Goal: Information Seeking & Learning: Check status

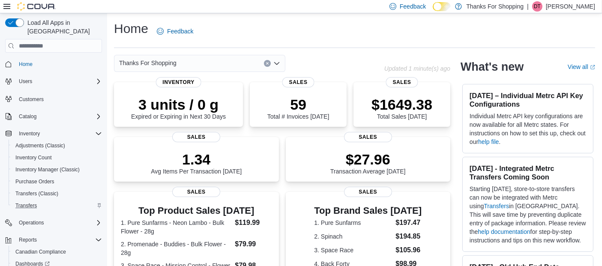
scroll to position [41, 0]
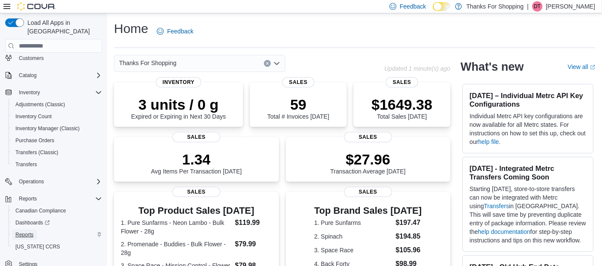
click at [22, 232] on span "Reports" at bounding box center [24, 235] width 18 height 7
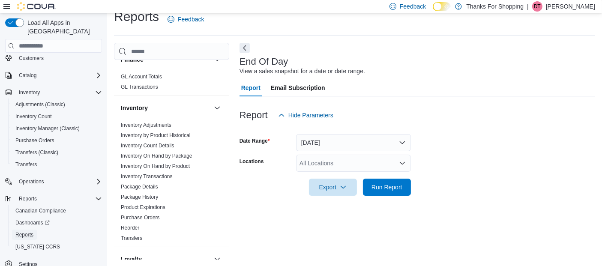
scroll to position [243, 0]
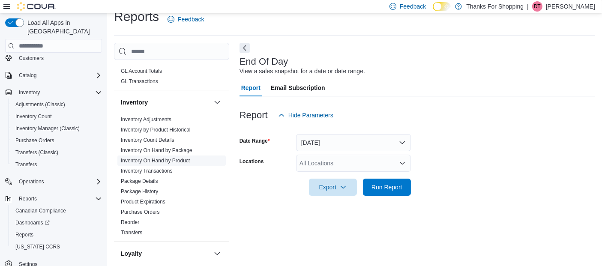
click at [182, 158] on link "Inventory On Hand by Product" at bounding box center [155, 161] width 69 height 6
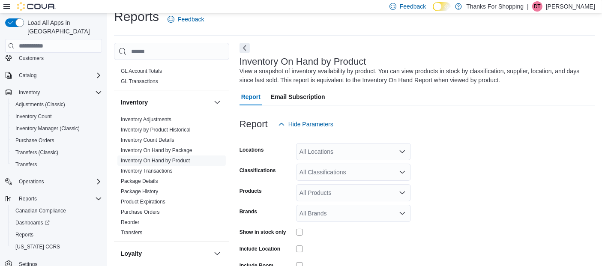
scroll to position [28, 0]
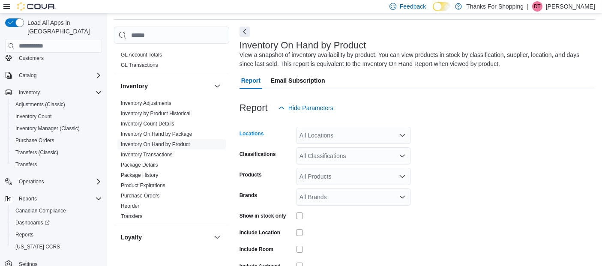
click at [327, 132] on div "All Locations" at bounding box center [353, 135] width 115 height 17
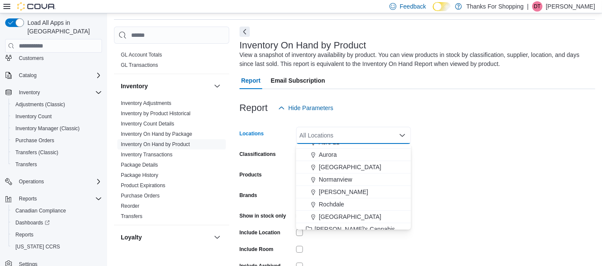
scroll to position [144, 0]
click at [328, 194] on span "[PERSON_NAME]" at bounding box center [343, 193] width 49 height 9
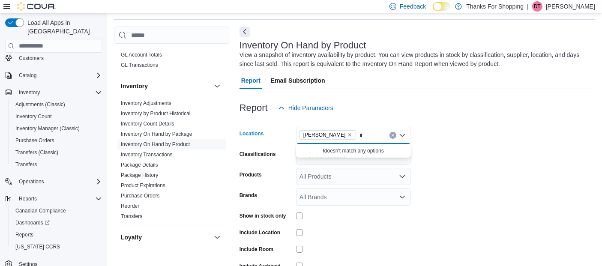
type input "*"
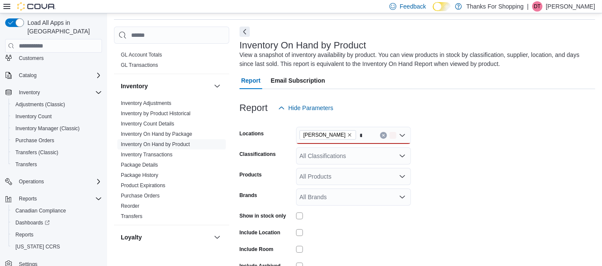
click at [500, 176] on form "Locations Preston * Classifications All Classifications Products All Products B…" at bounding box center [418, 207] width 356 height 180
click at [342, 129] on div "[PERSON_NAME] *" at bounding box center [353, 135] width 115 height 17
click at [538, 118] on div at bounding box center [418, 122] width 356 height 10
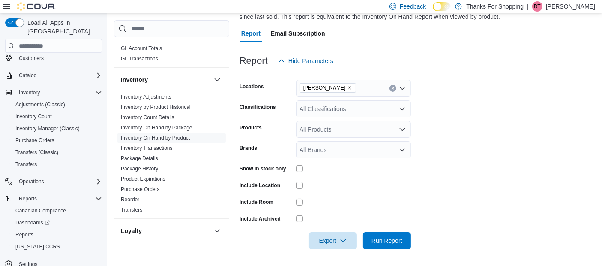
click at [448, 200] on form "Locations Preston Classifications All Classifications Products All Products Bra…" at bounding box center [418, 159] width 356 height 180
click at [379, 249] on div "Export Run Report" at bounding box center [326, 240] width 172 height 17
click at [356, 107] on div "All Classifications" at bounding box center [353, 108] width 115 height 17
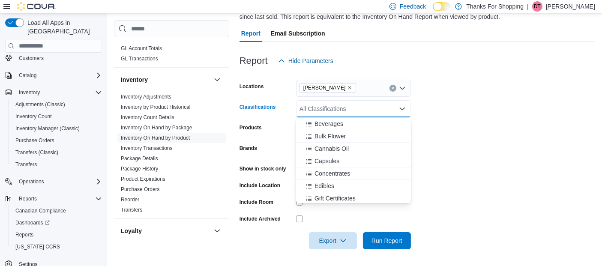
scroll to position [267, 0]
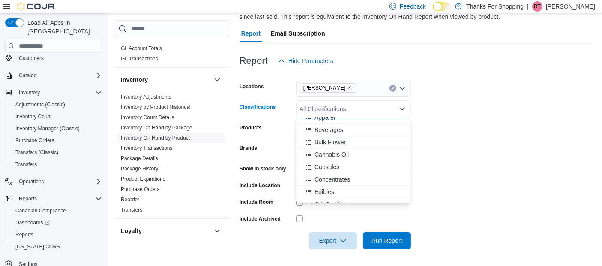
click at [351, 143] on div "Bulk Flower" at bounding box center [353, 142] width 105 height 9
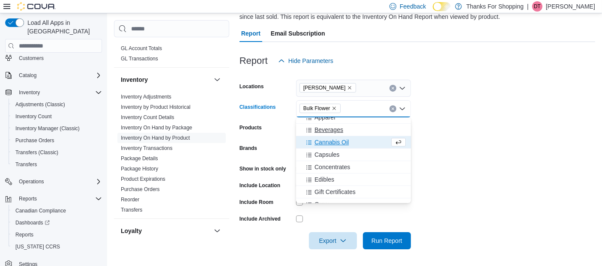
click at [352, 130] on div "Beverages" at bounding box center [353, 130] width 105 height 9
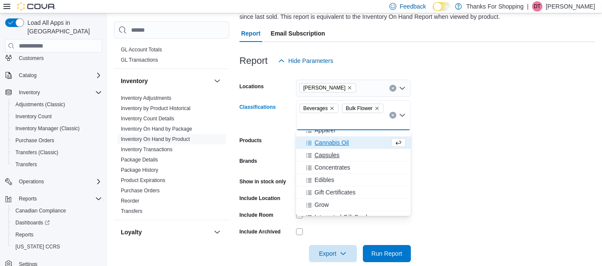
click at [350, 151] on div "Capsules" at bounding box center [353, 155] width 105 height 9
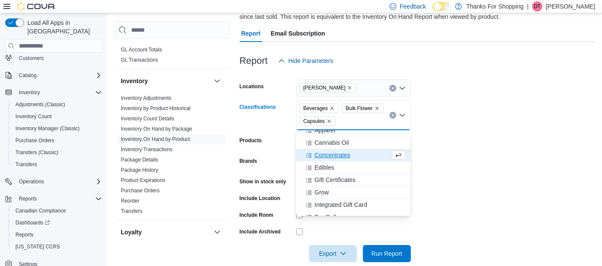
click at [350, 151] on span "Concentrates" at bounding box center [333, 155] width 36 height 9
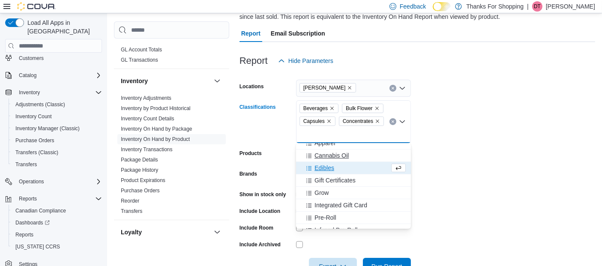
click at [350, 158] on div "Cannabis Oil" at bounding box center [353, 155] width 105 height 9
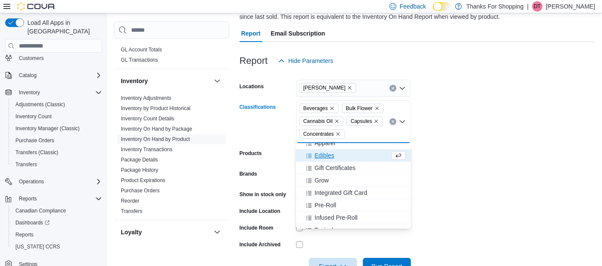
click at [350, 158] on div "Edibles" at bounding box center [345, 155] width 88 height 9
click at [348, 194] on div "Pre-Roll" at bounding box center [353, 193] width 105 height 9
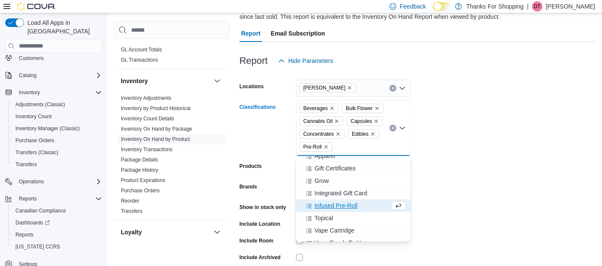
click at [343, 208] on span "Infused Pre-Roll" at bounding box center [336, 206] width 43 height 9
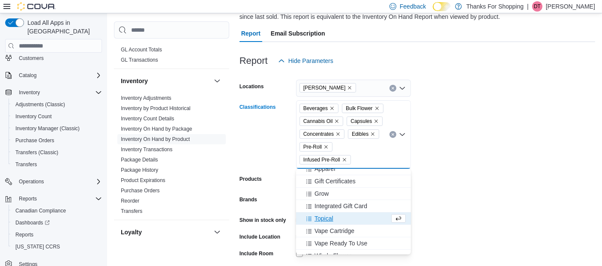
click at [340, 218] on div "Topical" at bounding box center [345, 218] width 88 height 9
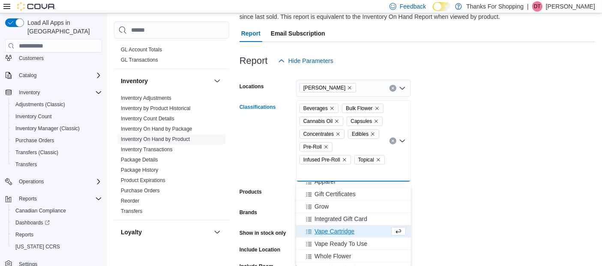
click at [335, 233] on span "Vape Cartridge" at bounding box center [335, 231] width 40 height 9
click at [334, 241] on span "Whole Flower" at bounding box center [333, 244] width 37 height 9
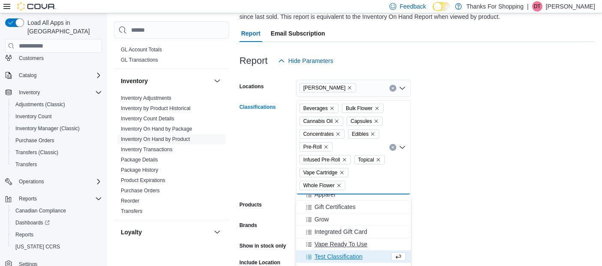
click at [334, 244] on span "Vape Ready To Use" at bounding box center [341, 244] width 53 height 9
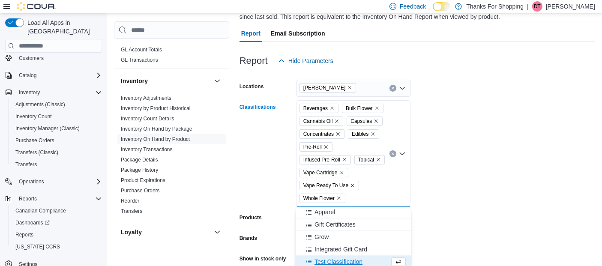
scroll to position [262, 0]
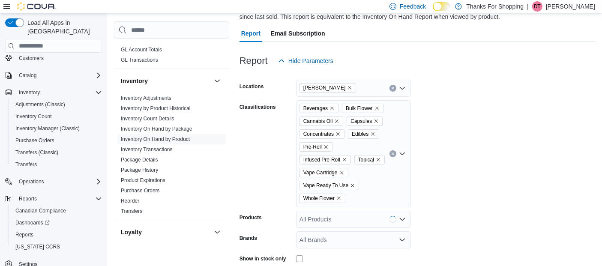
click at [451, 217] on form "Locations Preston Classifications Beverages Bulk Flower Cannabis Oil Capsules C…" at bounding box center [418, 204] width 356 height 270
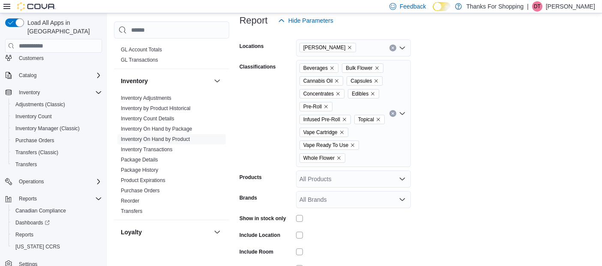
scroll to position [110, 0]
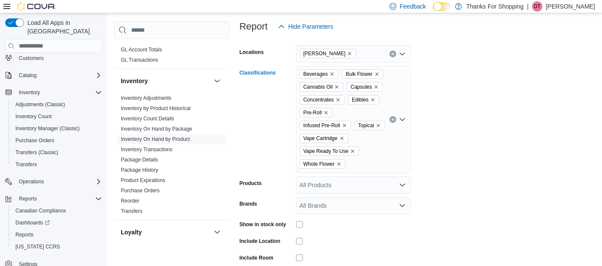
click at [337, 86] on icon "Remove Cannabis Oil from selection in this group" at bounding box center [336, 86] width 5 height 5
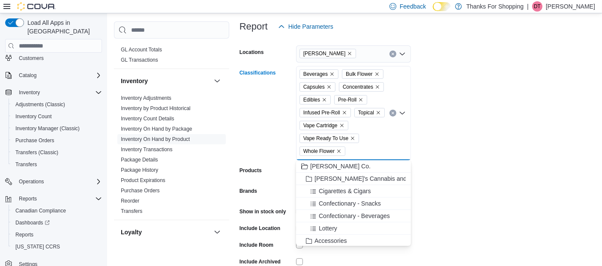
click at [328, 86] on icon "Remove Capsules from selection in this group" at bounding box center [329, 86] width 3 height 3
click at [374, 87] on icon "Remove Edibles from selection in this group" at bounding box center [372, 86] width 5 height 5
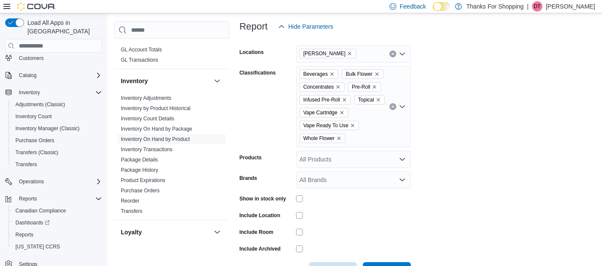
click at [463, 151] on form "Locations Preston Classifications Beverages Bulk Flower Concentrates Pre-Roll I…" at bounding box center [418, 157] width 356 height 244
click at [379, 99] on icon "Remove Topical from selection in this group" at bounding box center [378, 99] width 3 height 3
click at [470, 124] on form "Locations Preston Classifications Beverages Bulk Flower Concentrates Pre-Roll I…" at bounding box center [418, 157] width 356 height 244
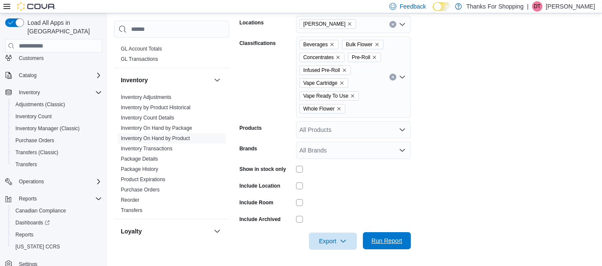
click at [404, 232] on span "Run Report" at bounding box center [387, 240] width 38 height 17
click at [394, 241] on span "Run Report" at bounding box center [387, 241] width 31 height 9
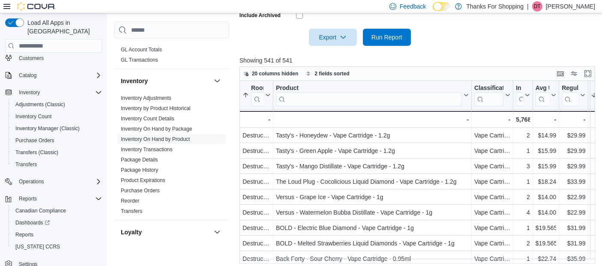
scroll to position [345, 0]
